Goal: Task Accomplishment & Management: Use online tool/utility

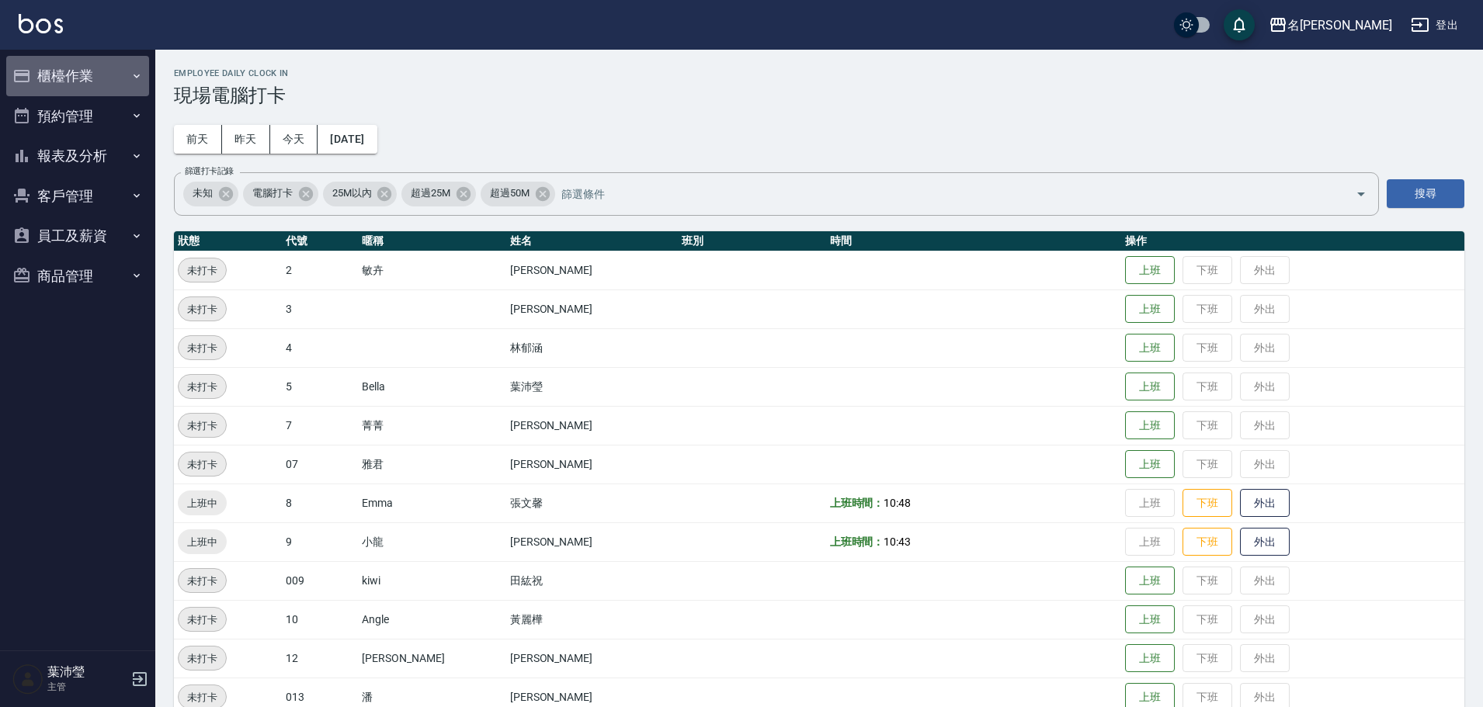
click at [72, 67] on button "櫃檯作業" at bounding box center [77, 76] width 143 height 40
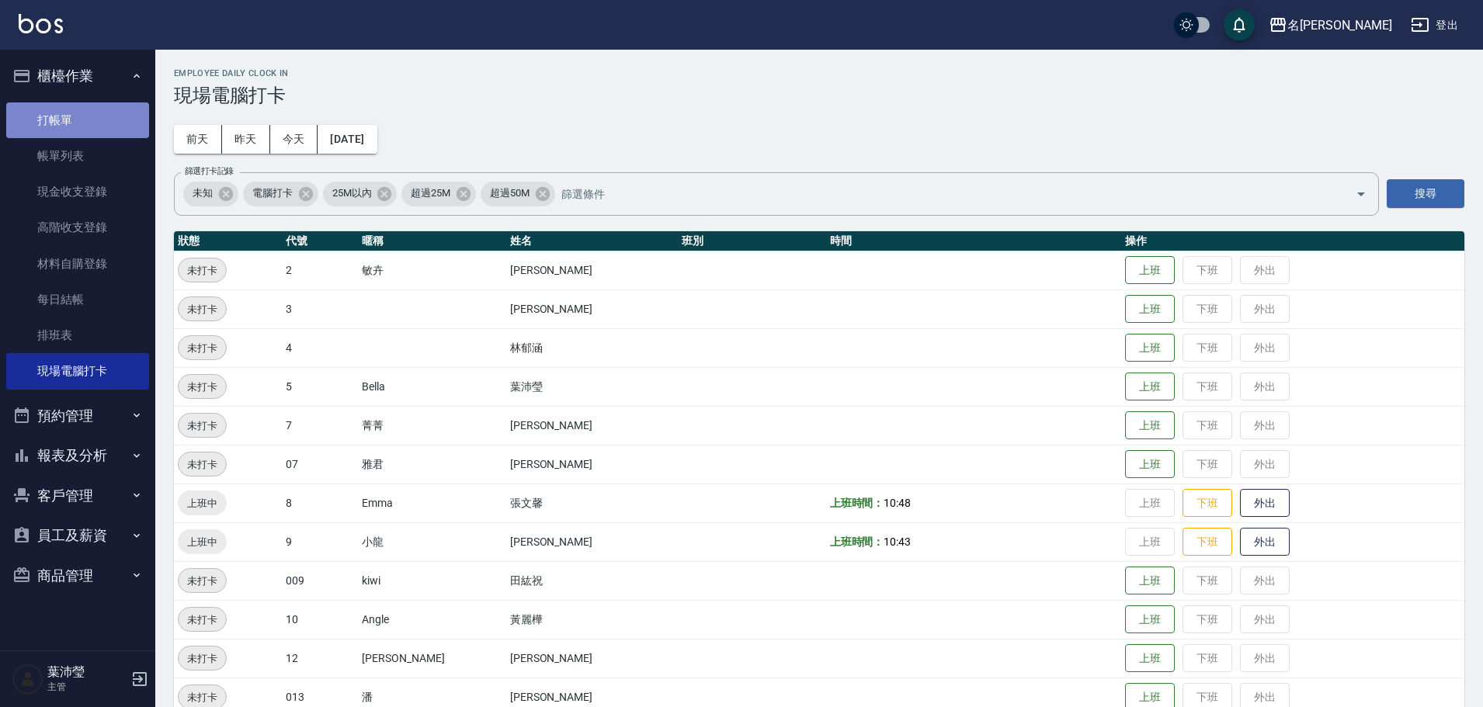
click at [64, 125] on link "打帳單" at bounding box center [77, 120] width 143 height 36
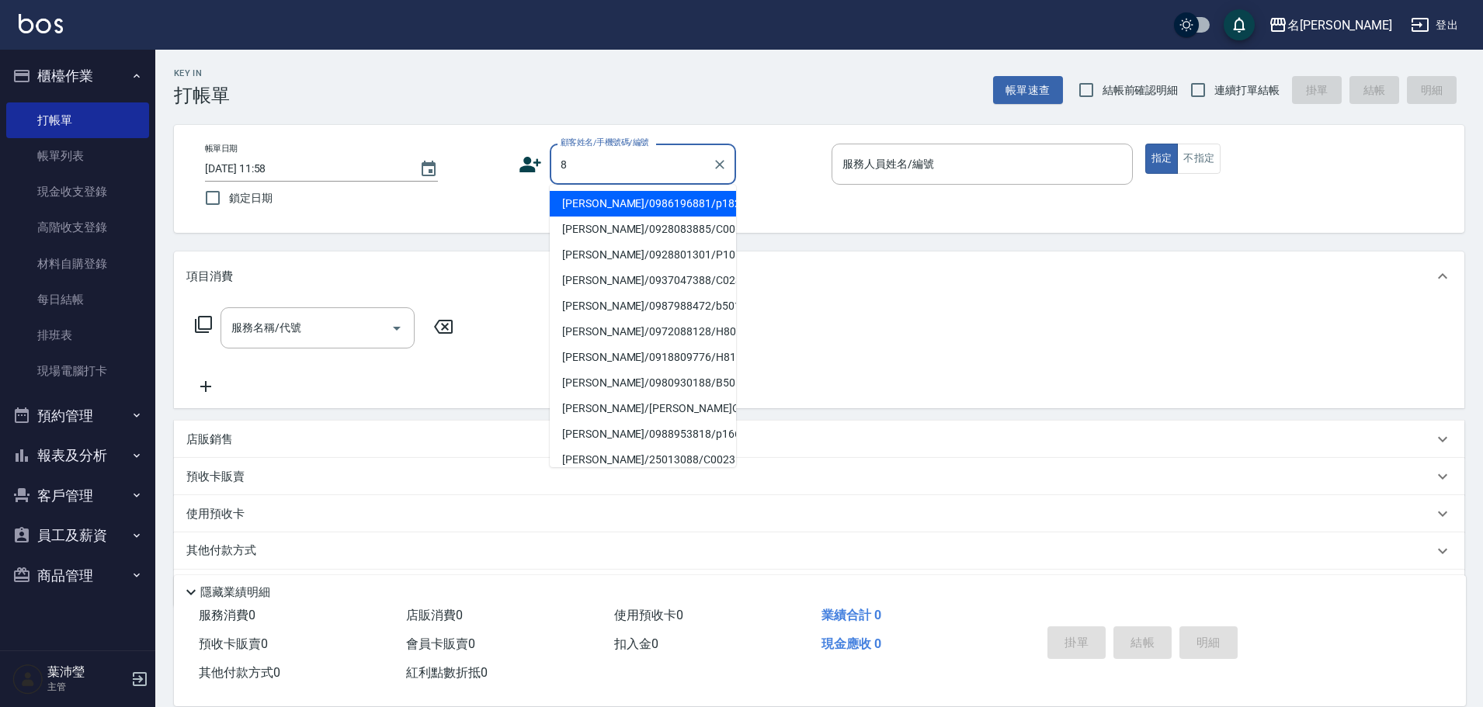
drag, startPoint x: 639, startPoint y: 171, endPoint x: 447, endPoint y: 189, distance: 192.6
click at [447, 189] on div "帳單日期 [DATE] 11:58 鎖定日期 顧客姓名/手機號碼/編號 8 顧客姓名/手機號碼/編號 服務人員姓名/編號 服務人員姓名/編號 指定 不指定" at bounding box center [819, 179] width 1253 height 71
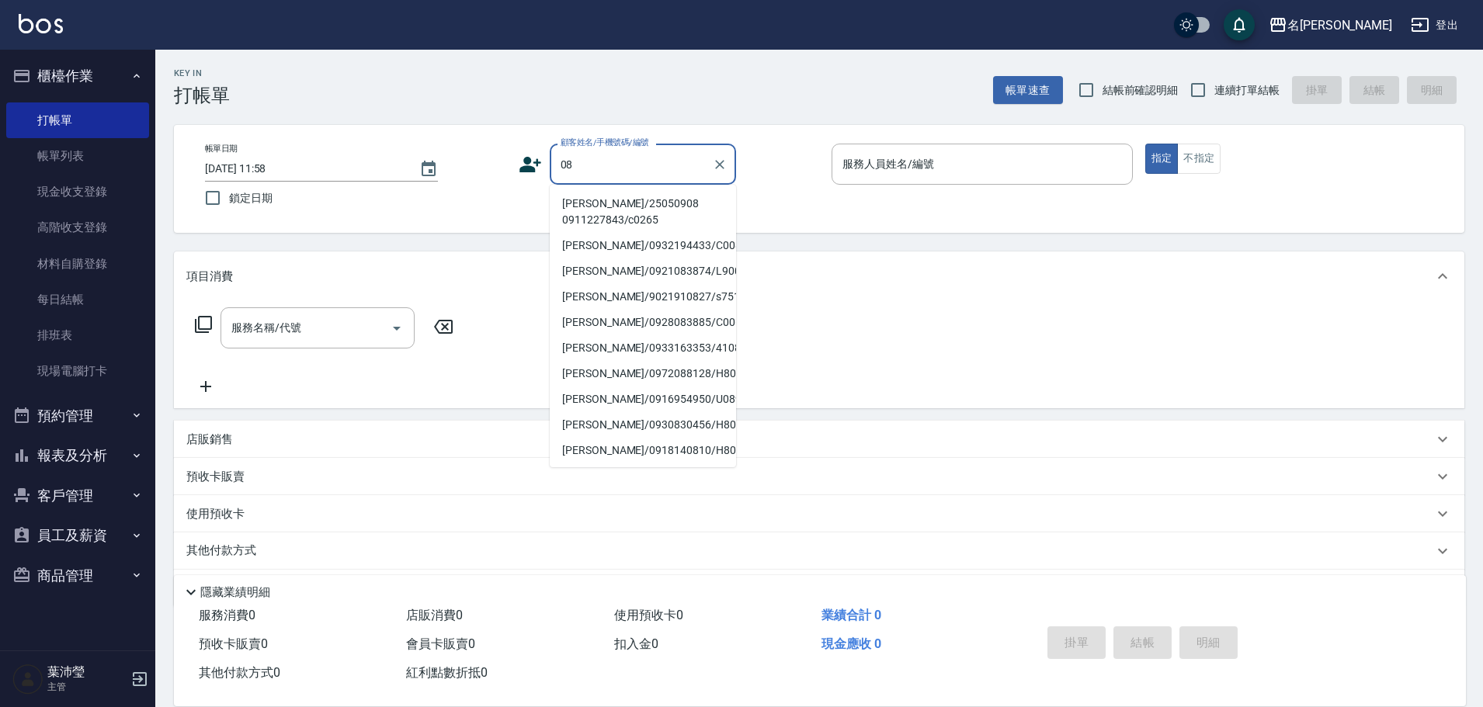
drag, startPoint x: 581, startPoint y: 168, endPoint x: 521, endPoint y: 180, distance: 61.8
click at [521, 180] on div "顧客姓名/手機號碼/編號 08 顧客姓名/手機號碼/編號" at bounding box center [669, 164] width 301 height 41
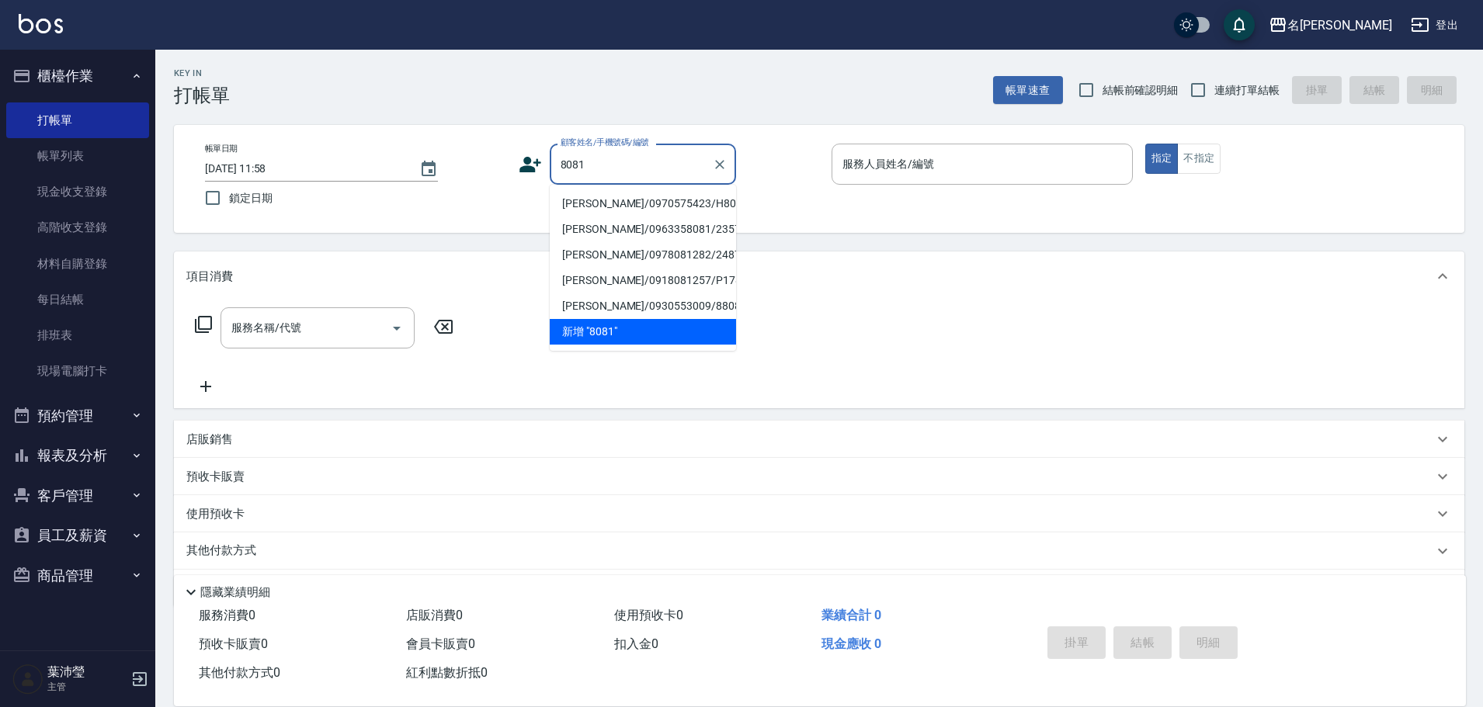
click at [615, 204] on li "[PERSON_NAME]/0970575423/H8081" at bounding box center [643, 204] width 186 height 26
type input "[PERSON_NAME]/0970575423/H8081"
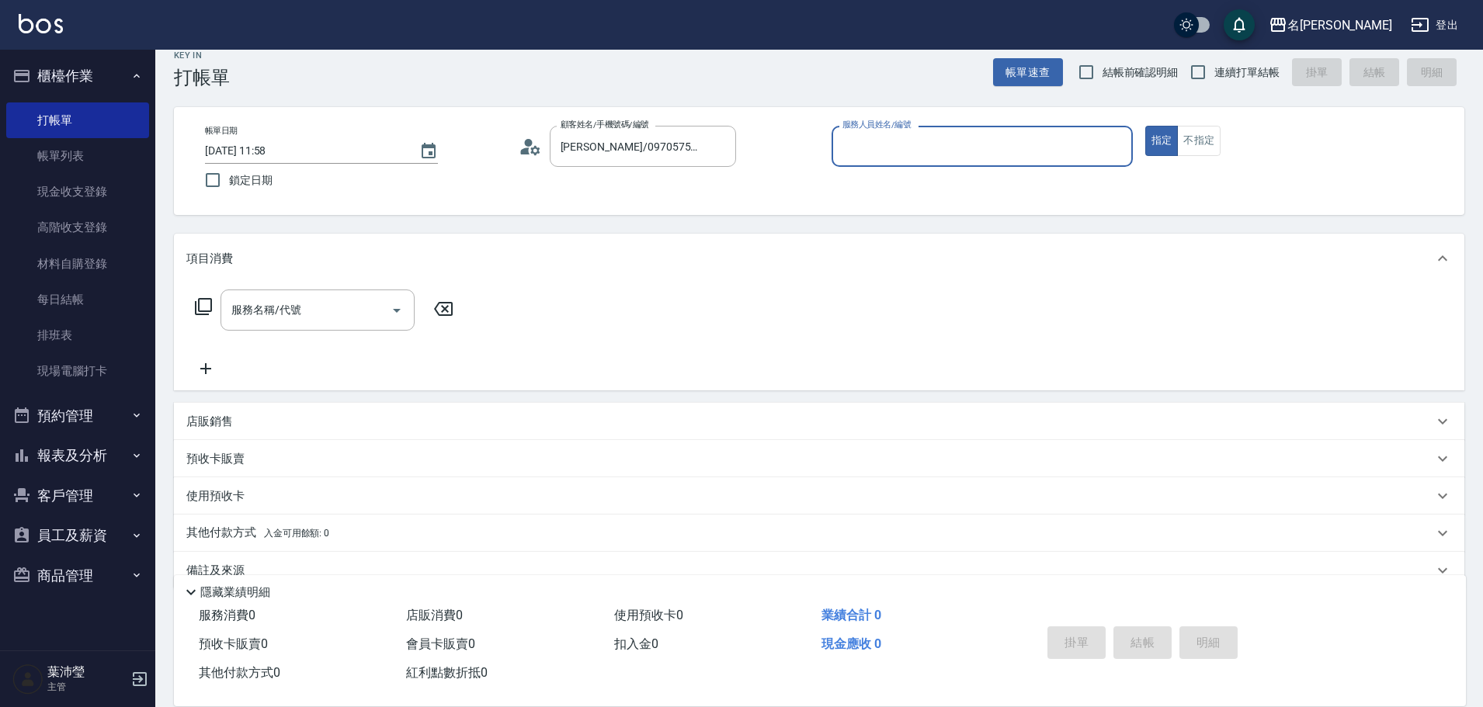
scroll to position [49, 0]
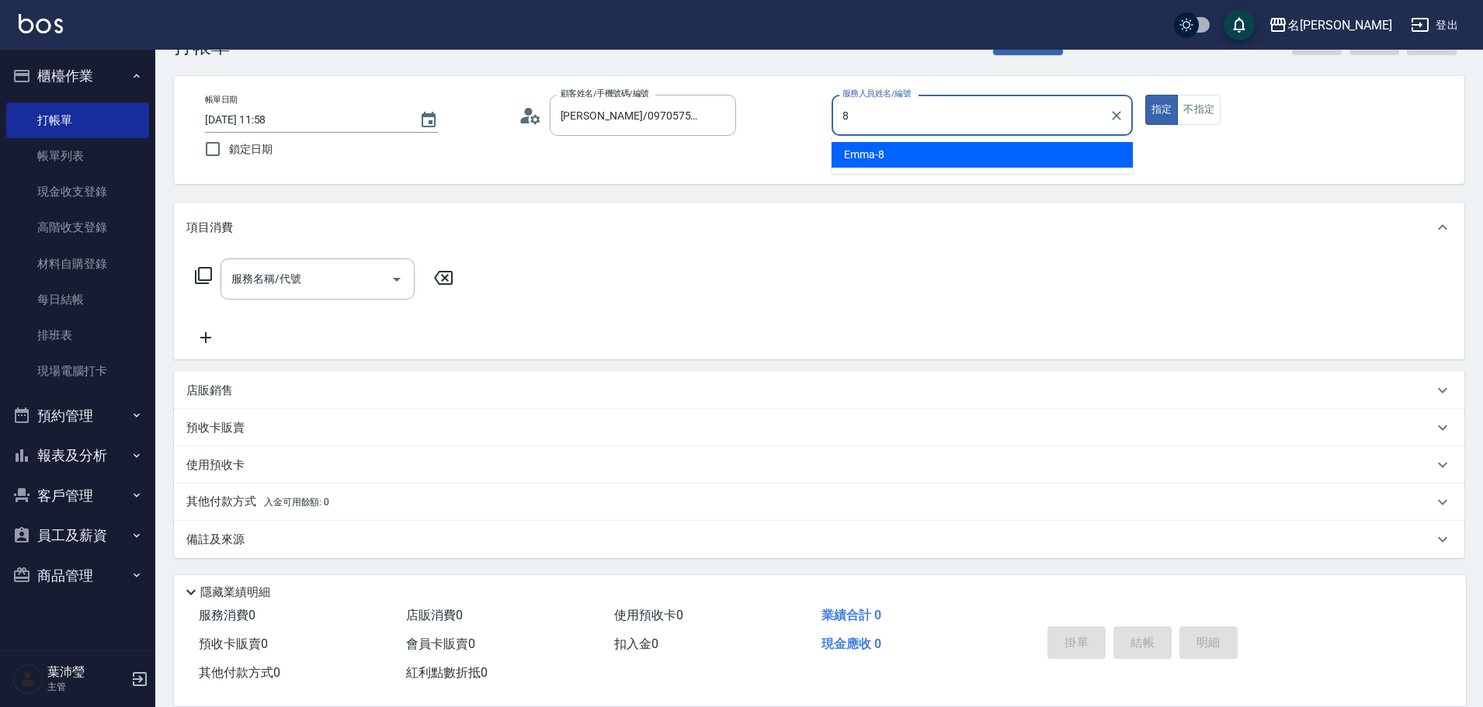
type input "Emma-8"
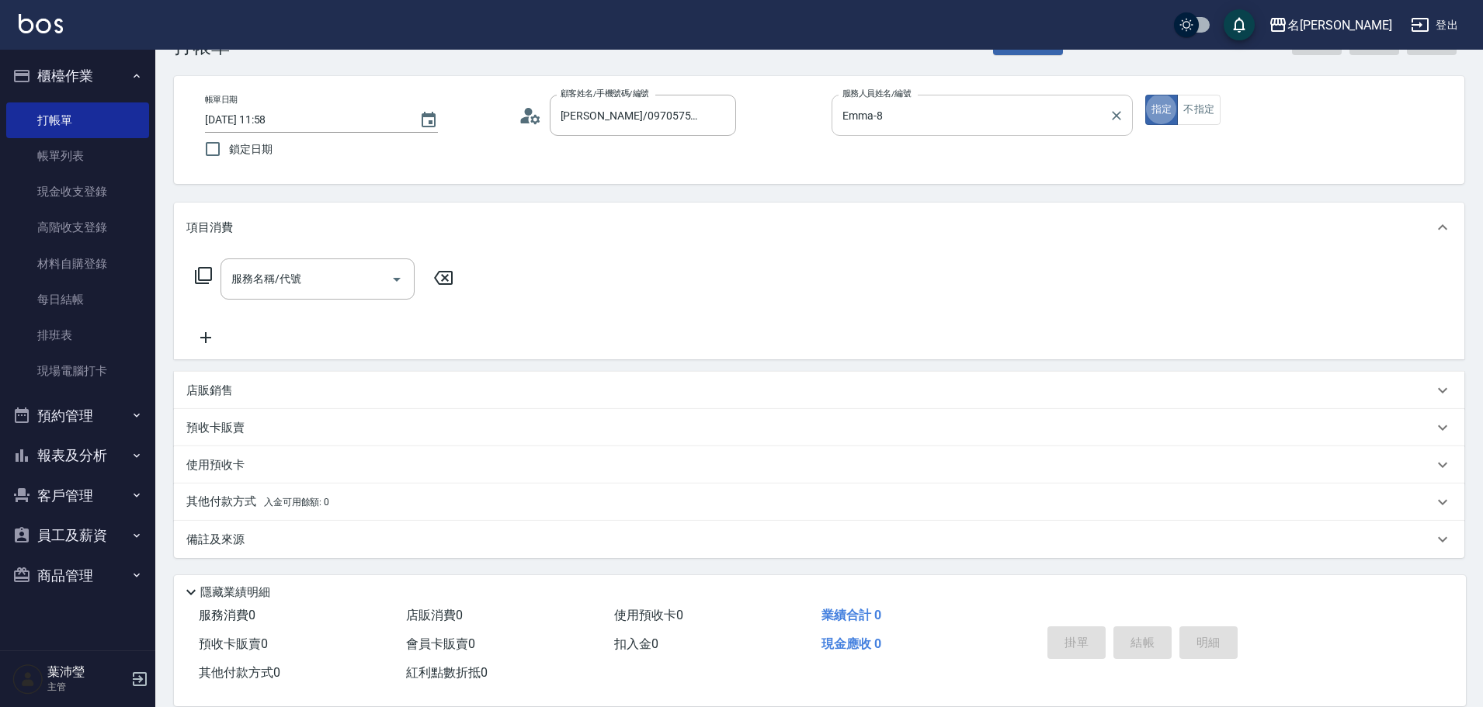
type button "true"
click at [290, 274] on input "5" at bounding box center [305, 279] width 157 height 27
drag, startPoint x: 290, startPoint y: 274, endPoint x: 169, endPoint y: 293, distance: 121.8
click at [169, 293] on div "Key In 打帳單 帳單速查 結帳前確認明細 連續打單結帳 掛單 結帳 明細 帳單日期 [DATE] 11:58 鎖定日期 顧客姓名/手機號碼/編號 [PE…" at bounding box center [819, 354] width 1328 height 706
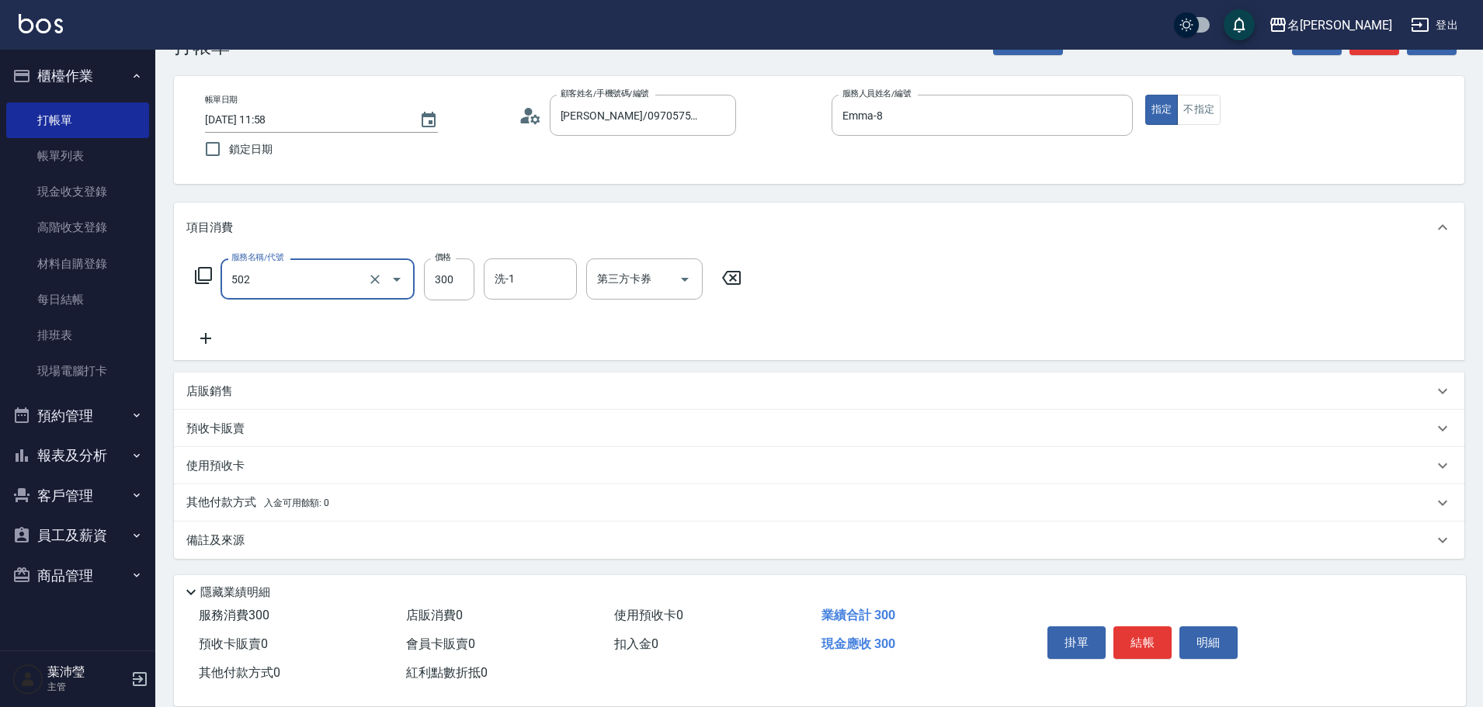
type input "洗髮(502)"
